Goal: Check status

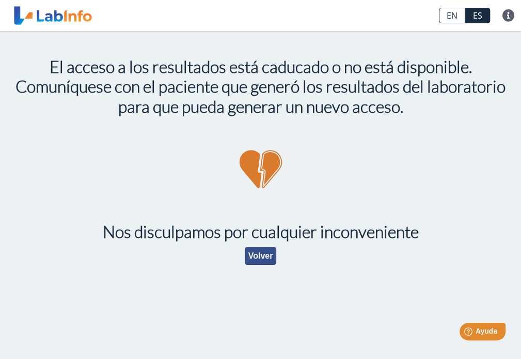
click at [264, 256] on button "Volver" at bounding box center [261, 255] width 32 height 18
